Goal: Task Accomplishment & Management: Use online tool/utility

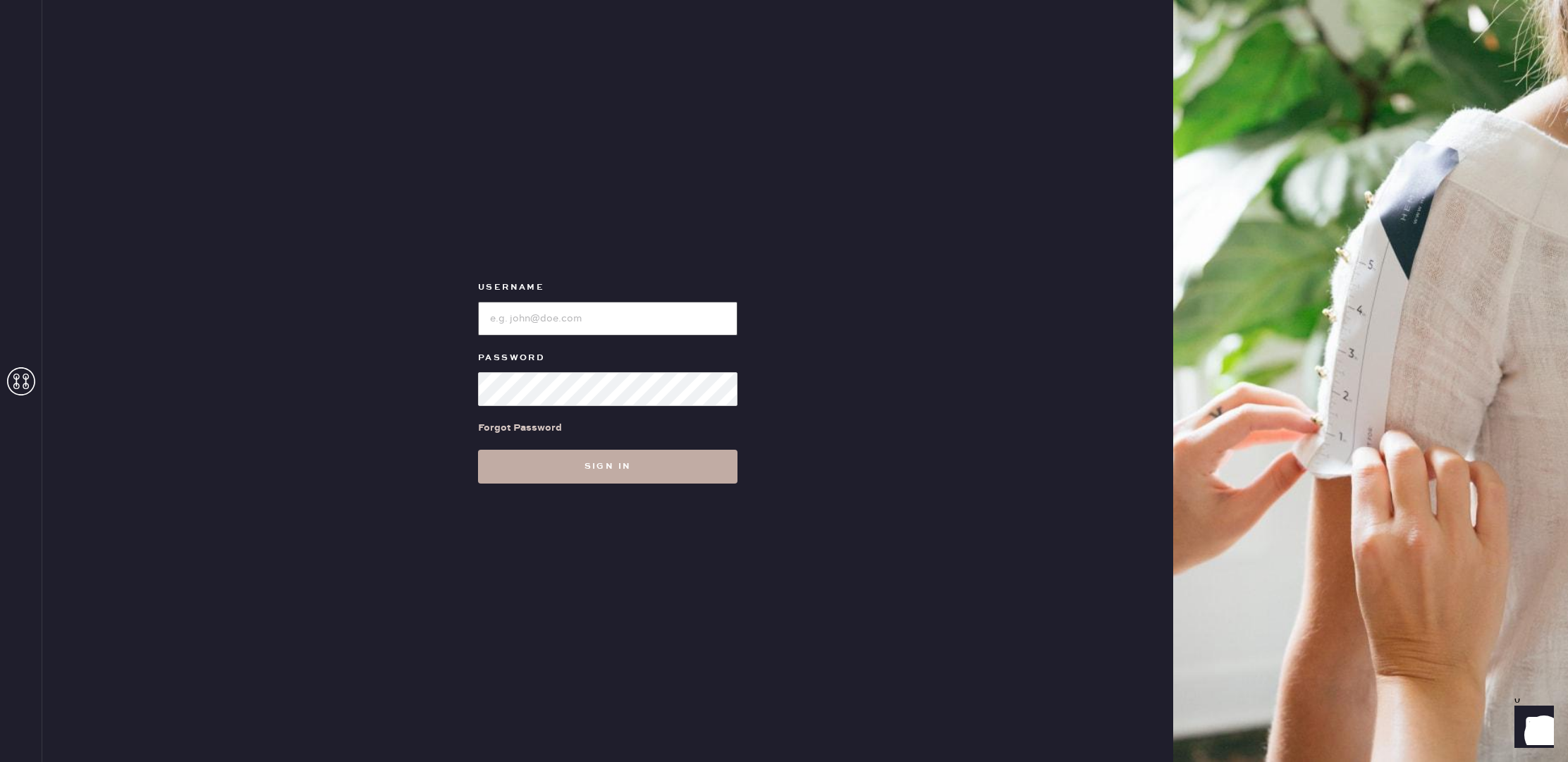
type input "reformationbellevue"
click at [711, 472] on button "Sign in" at bounding box center [608, 467] width 260 height 34
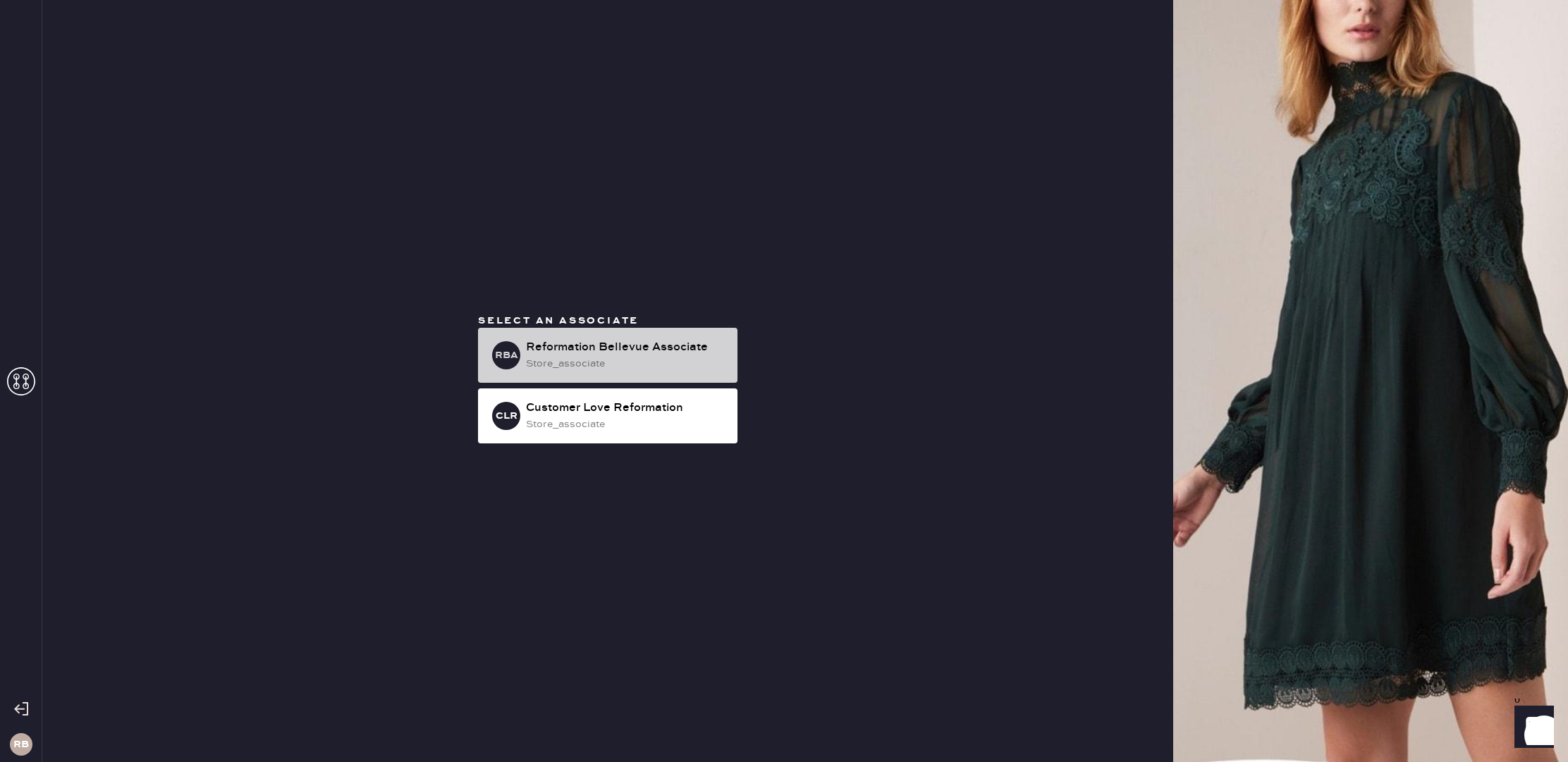
click at [686, 354] on div "Reformation Bellevue Associate" at bounding box center [626, 347] width 200 height 17
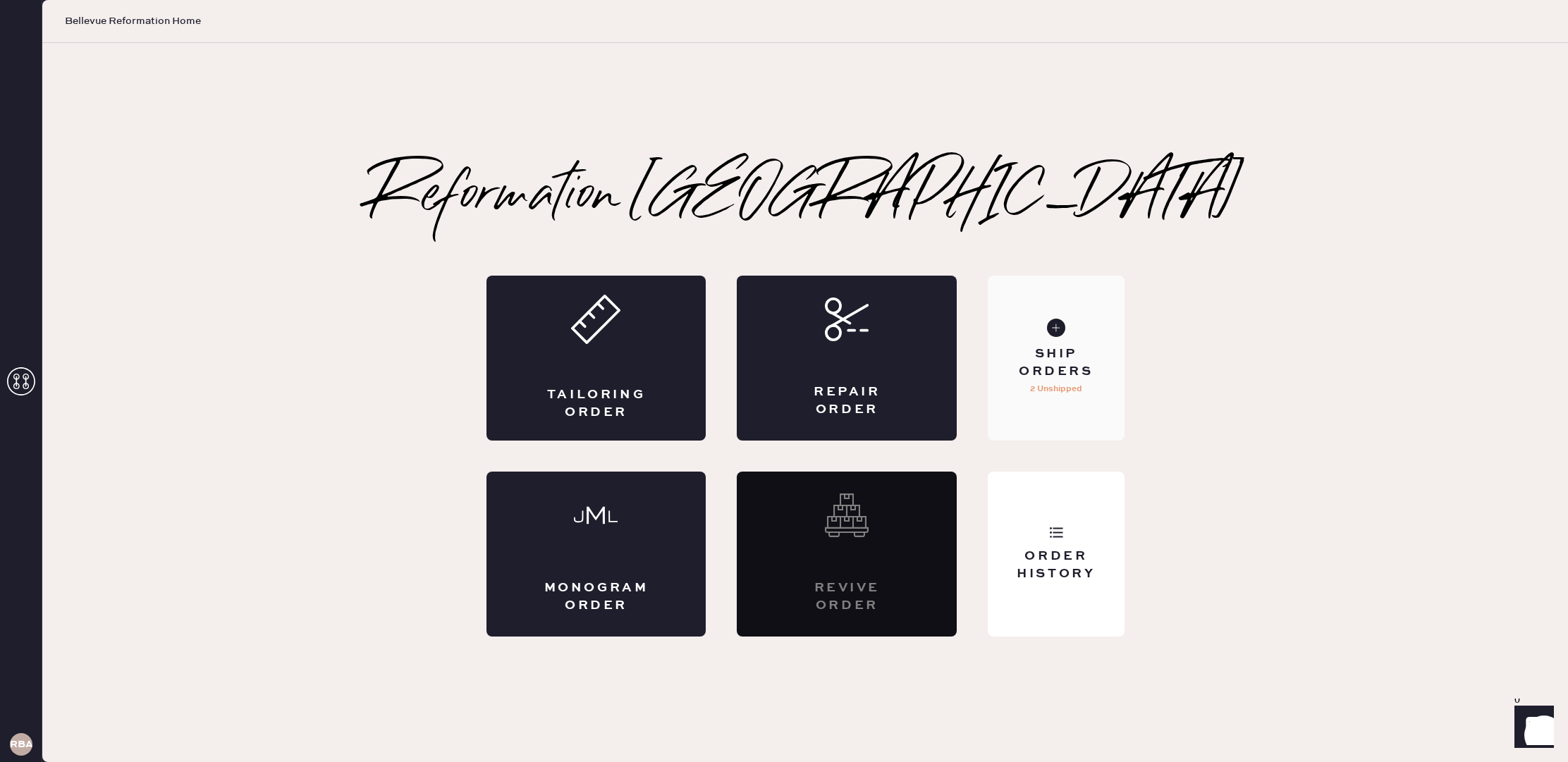
click at [1055, 363] on div "Ship Orders" at bounding box center [1056, 363] width 114 height 35
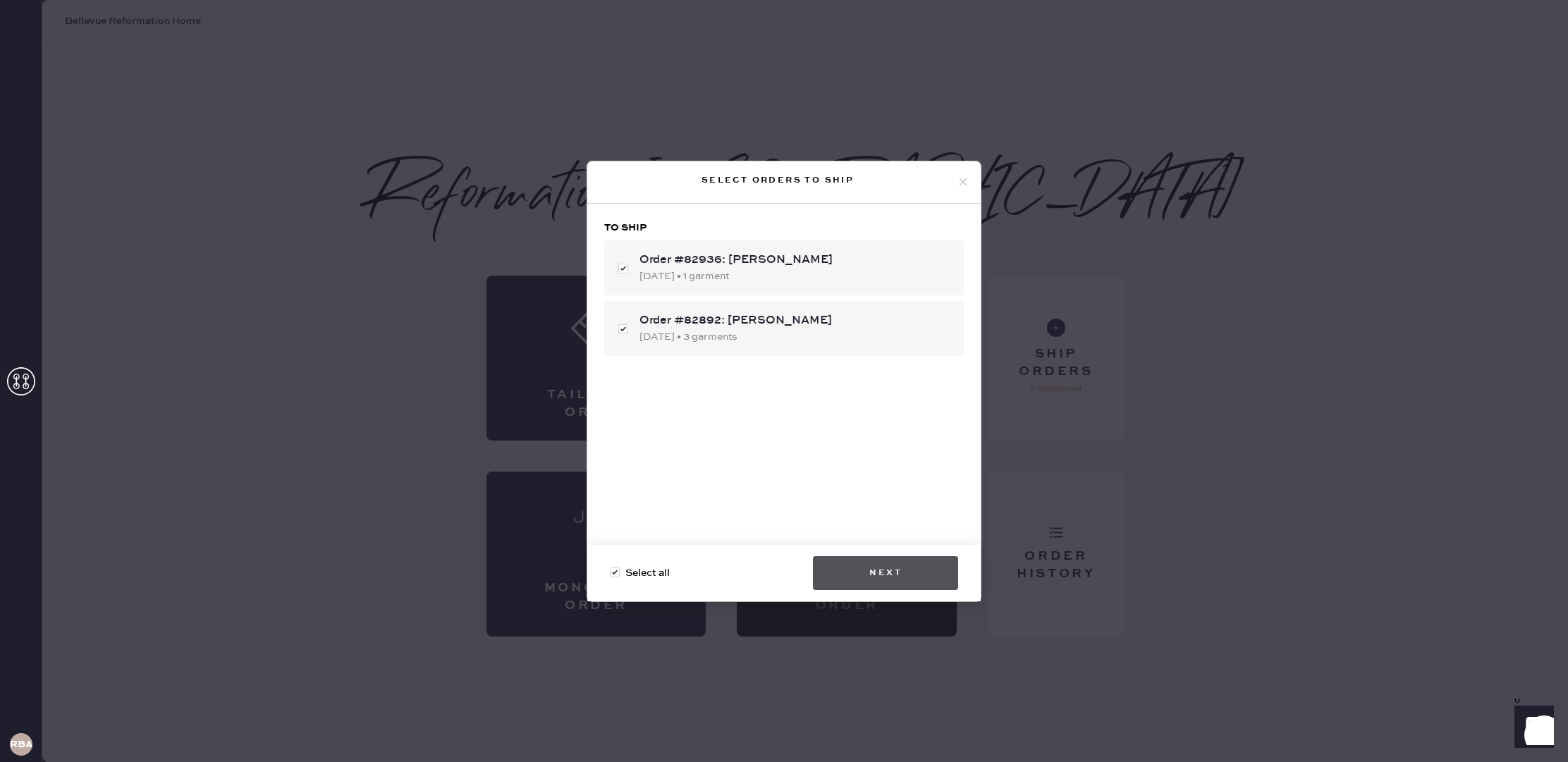
click at [866, 583] on button "Next" at bounding box center [885, 573] width 145 height 34
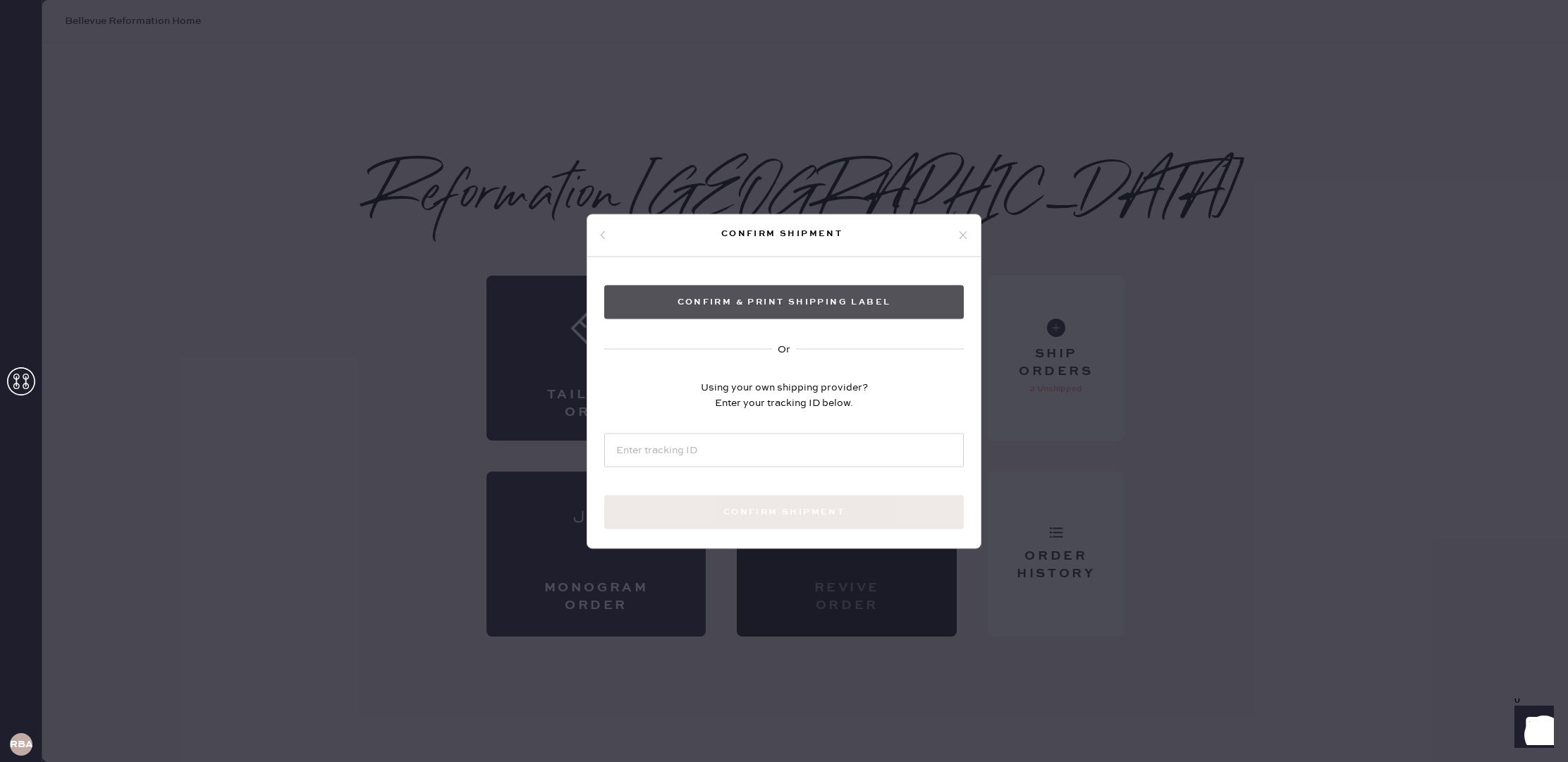
click at [801, 308] on button "Confirm & Print shipping label" at bounding box center [784, 302] width 359 height 34
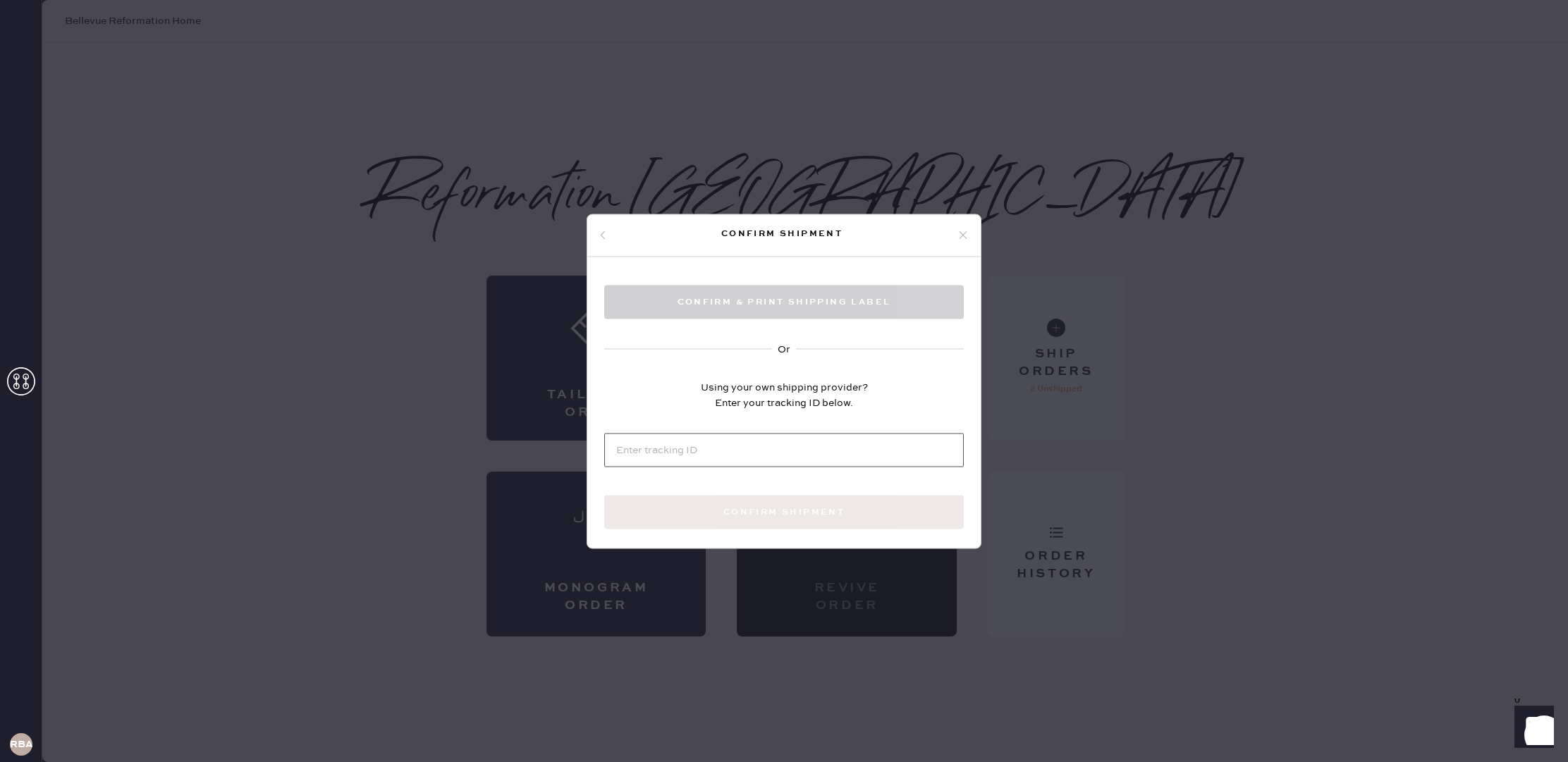
click at [794, 450] on input at bounding box center [784, 450] width 359 height 34
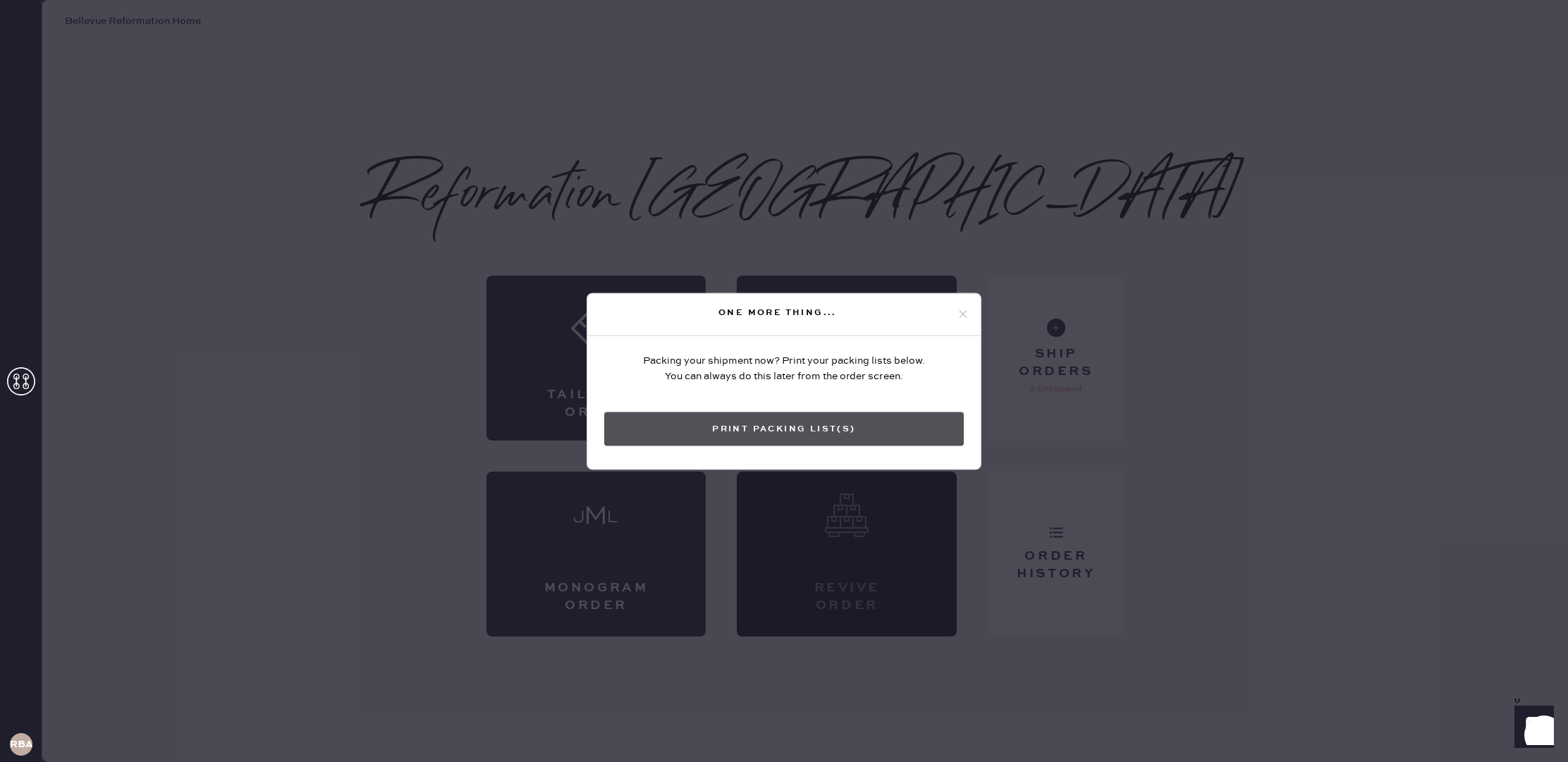
click at [879, 421] on button "Print Packing List(s)" at bounding box center [784, 429] width 359 height 34
